Goal: Task Accomplishment & Management: Complete application form

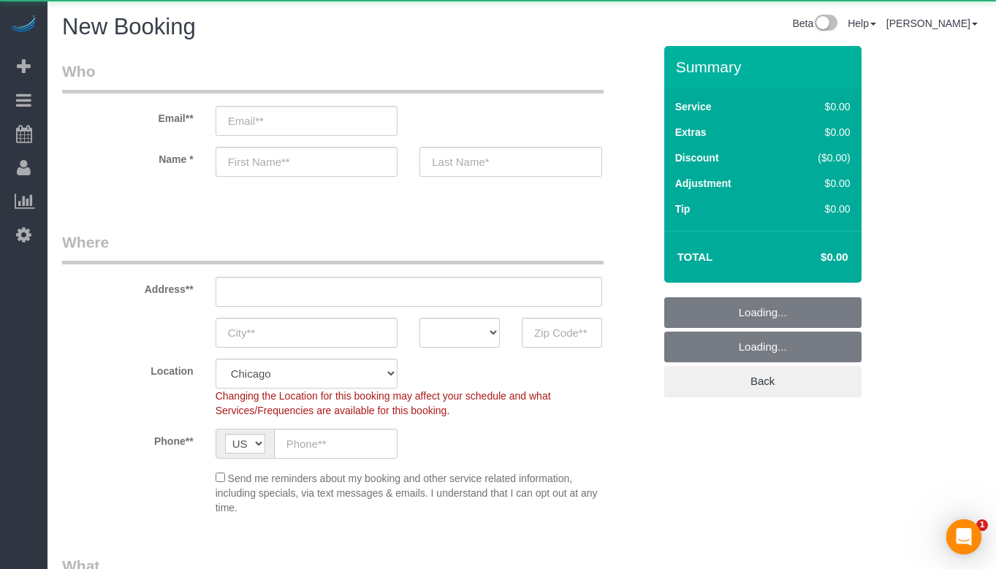
select select "object:853"
select select "512"
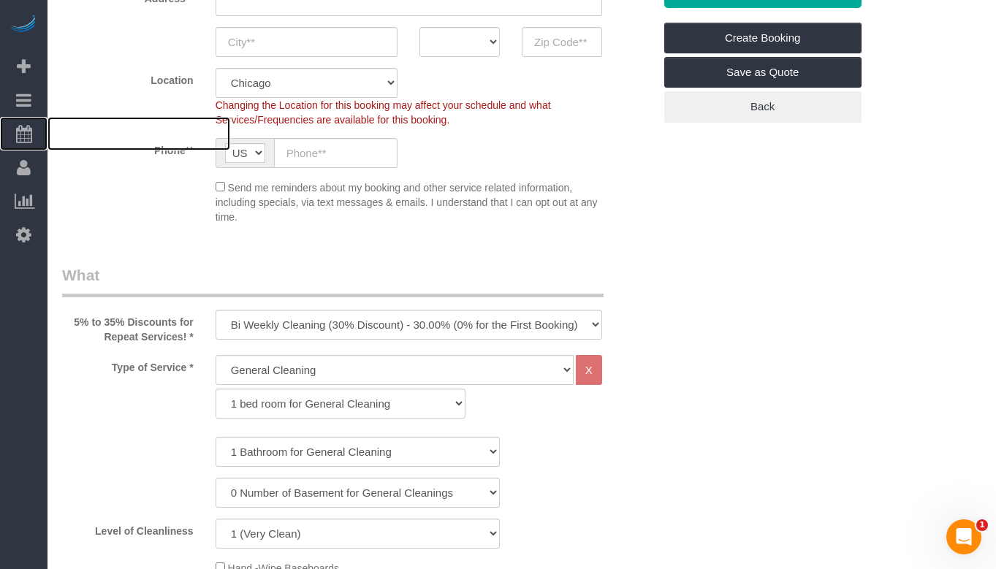
scroll to position [292, 0]
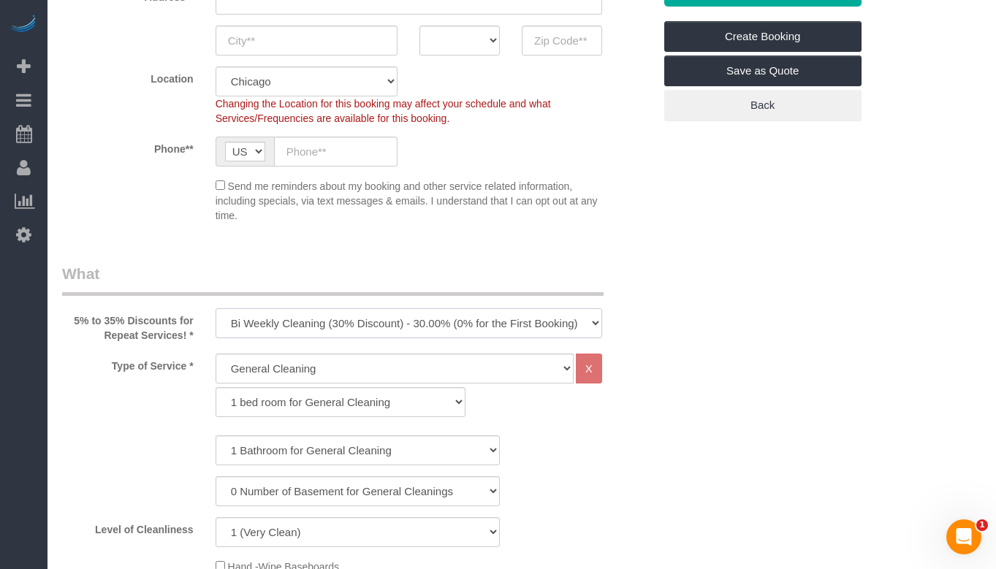
click at [360, 324] on select "One Time Cleaning Weekly Cleaning (35% Discount) - 35.00% (0% for the First Boo…" at bounding box center [409, 323] width 387 height 30
select select "object:1004"
click at [216, 308] on select "One Time Cleaning Weekly Cleaning (35% Discount) - 35.00% (0% for the First Boo…" at bounding box center [409, 323] width 387 height 30
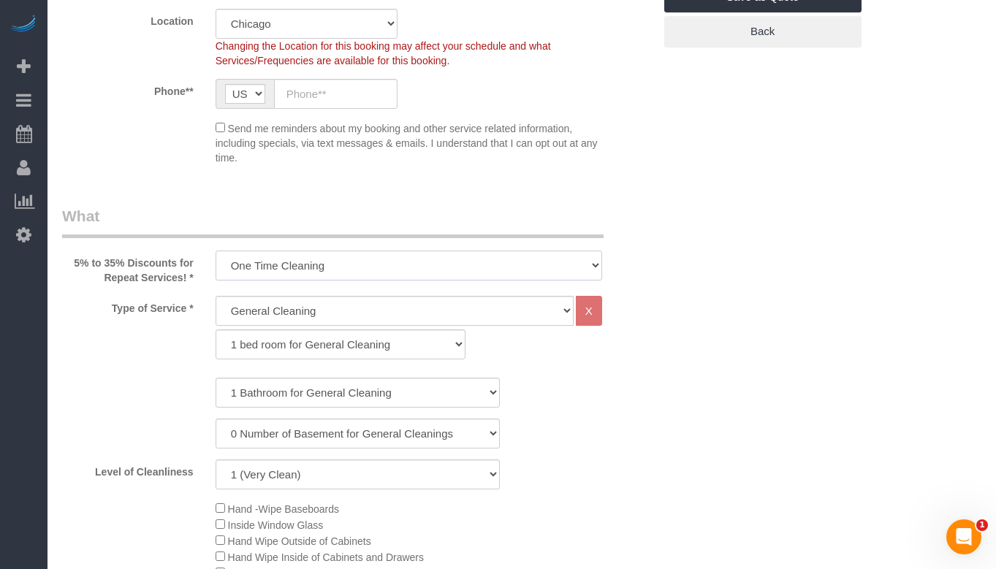
scroll to position [512, 0]
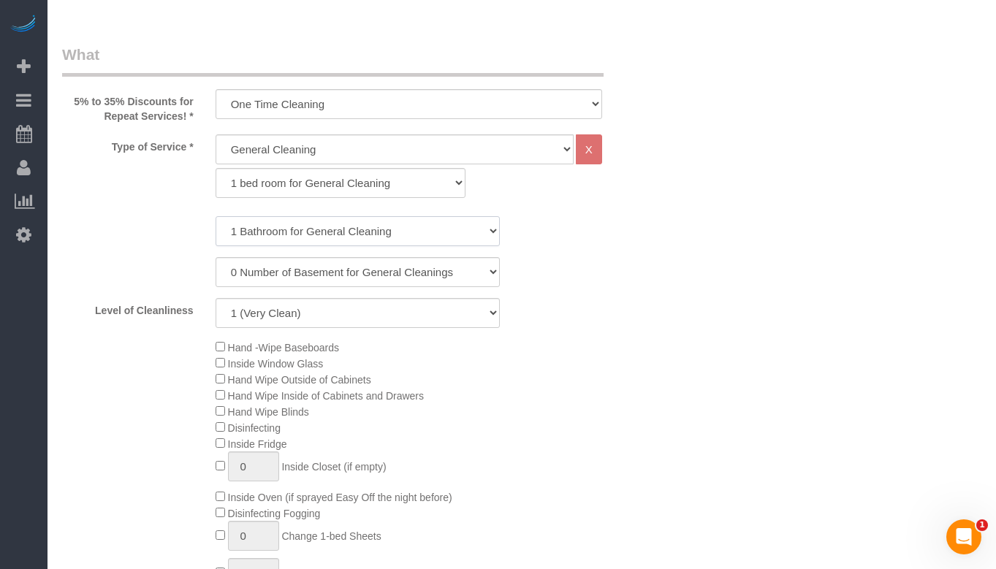
click at [364, 233] on select "1 Bathroom for General Cleaning 2 Bathroom for General Cleanings 3 Bathroom for…" at bounding box center [358, 231] width 284 height 30
select select "2"
click at [216, 216] on select "1 Bathroom for General Cleaning 2 Bathroom for General Cleanings 3 Bathroom for…" at bounding box center [358, 231] width 284 height 30
click at [309, 322] on select "1 (Very Clean) 2 3 4 5 (Average Condition) 6 7 8 9 10 (Extremely Dirty)" at bounding box center [358, 313] width 284 height 30
click at [216, 298] on select "1 (Very Clean) 2 3 4 5 (Average Condition) 6 7 8 9 10 (Extremely Dirty)" at bounding box center [358, 313] width 284 height 30
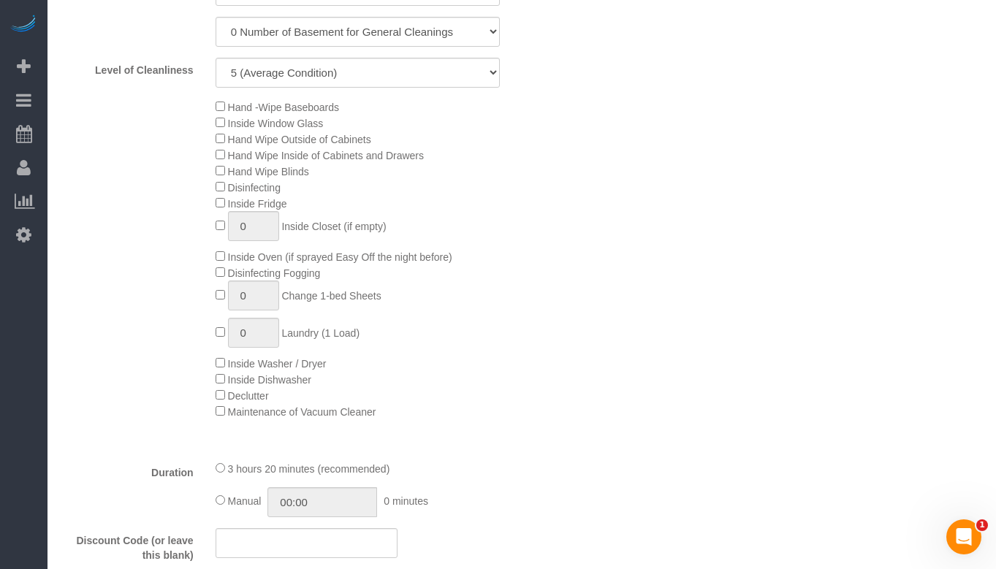
scroll to position [731, 0]
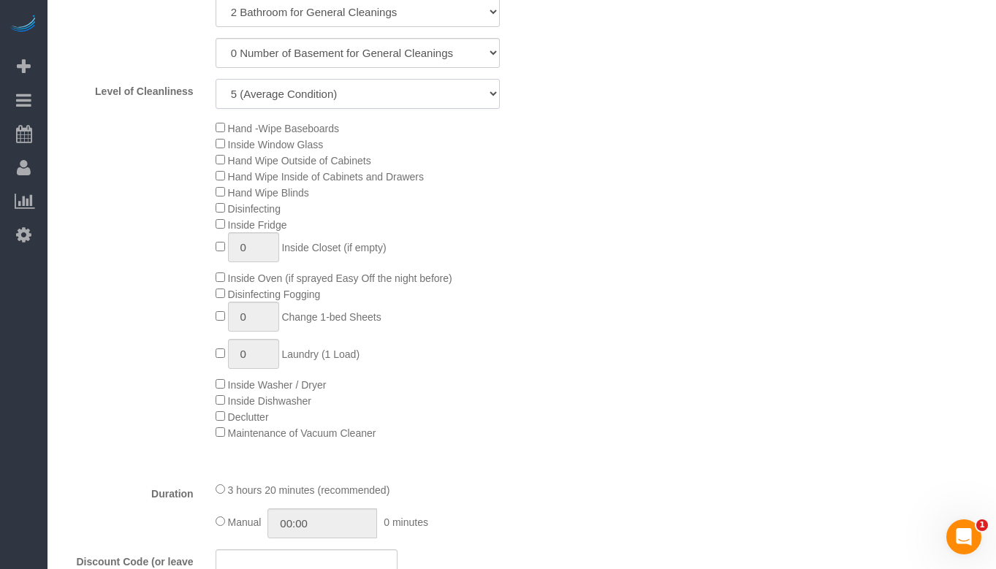
click at [362, 102] on select "1 (Very Clean) 2 3 4 5 (Average Condition) 6 7 8 9 10 (Extremely Dirty)" at bounding box center [358, 94] width 284 height 30
select select "7"
click at [216, 79] on select "1 (Very Clean) 2 3 4 5 (Average Condition) 6 7 8 9 10 (Extremely Dirty)" at bounding box center [358, 94] width 284 height 30
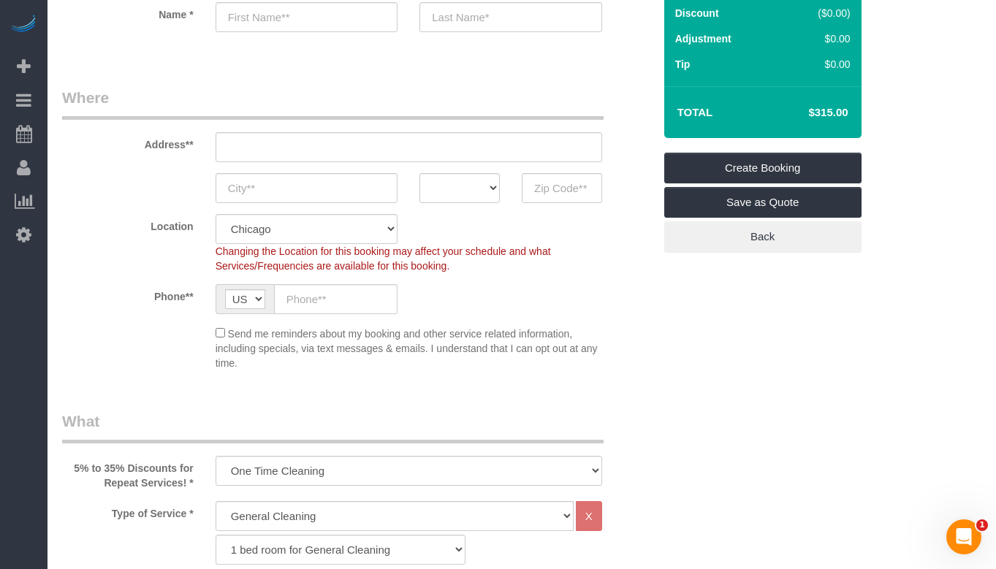
scroll to position [73, 0]
